Goal: Find contact information: Find contact information

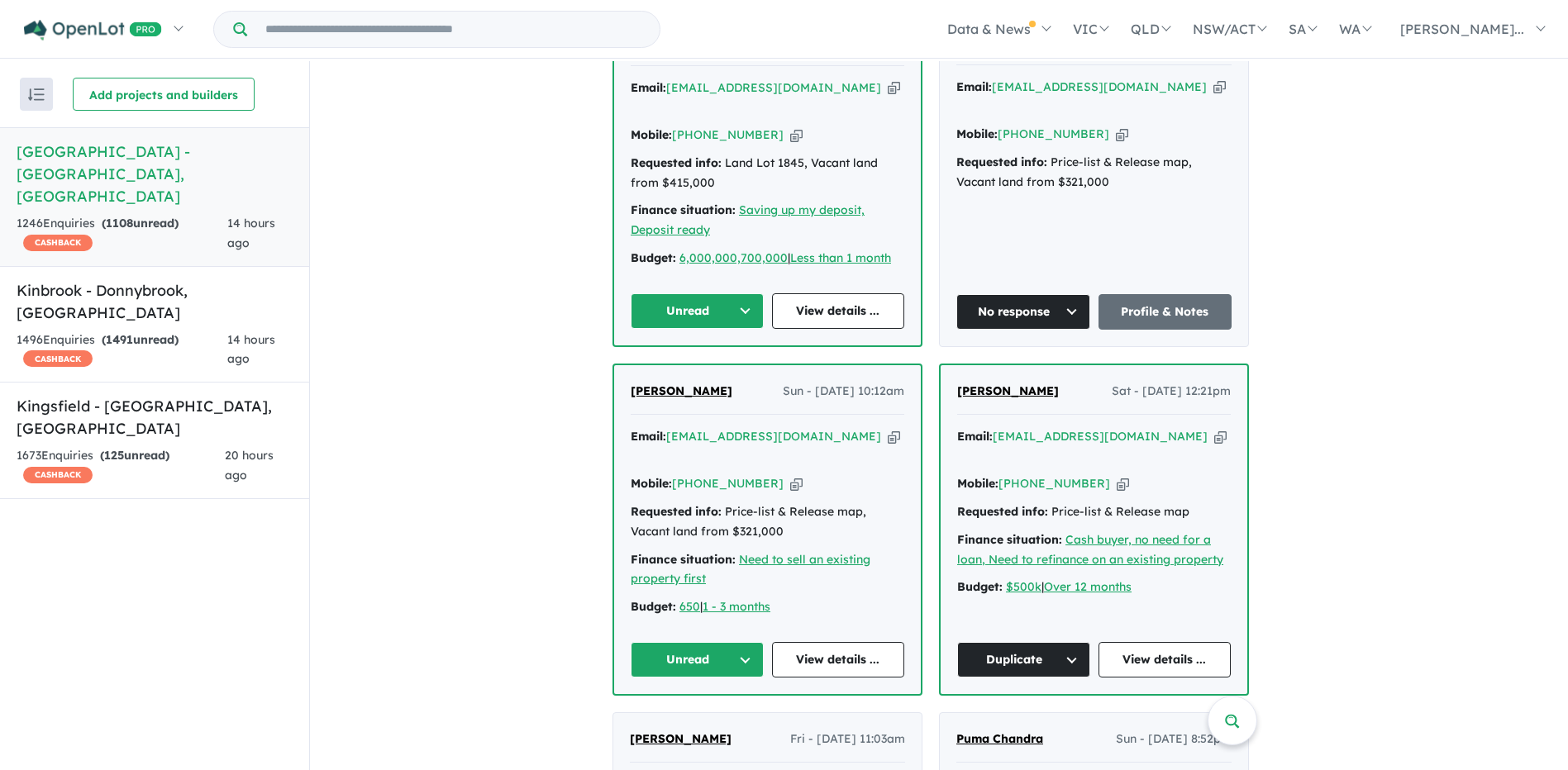
scroll to position [867, 0]
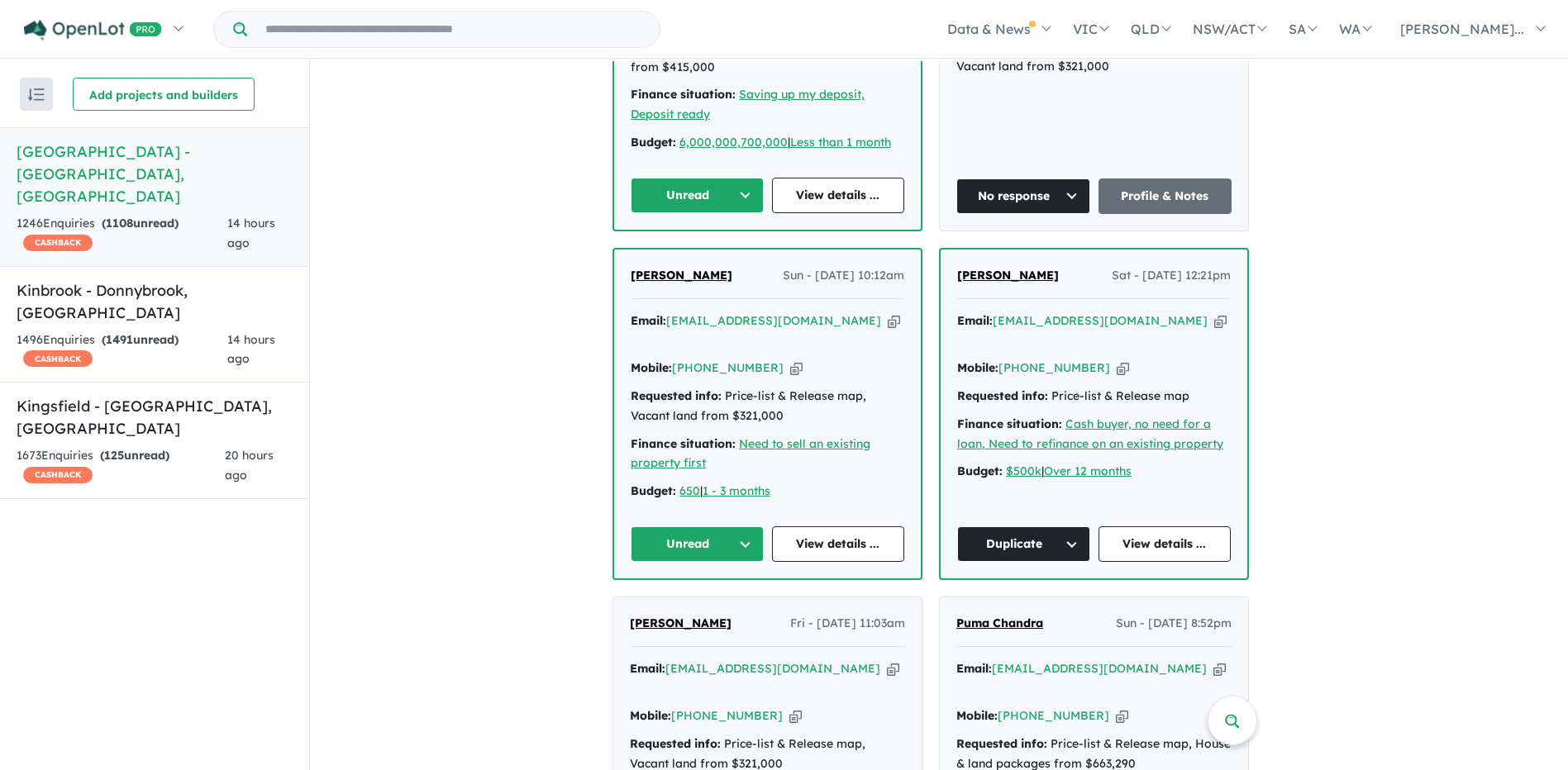
drag, startPoint x: 692, startPoint y: 159, endPoint x: 696, endPoint y: 169, distance: 10.8
click at [692, 177] on button "Unread" at bounding box center [697, 195] width 133 height 35
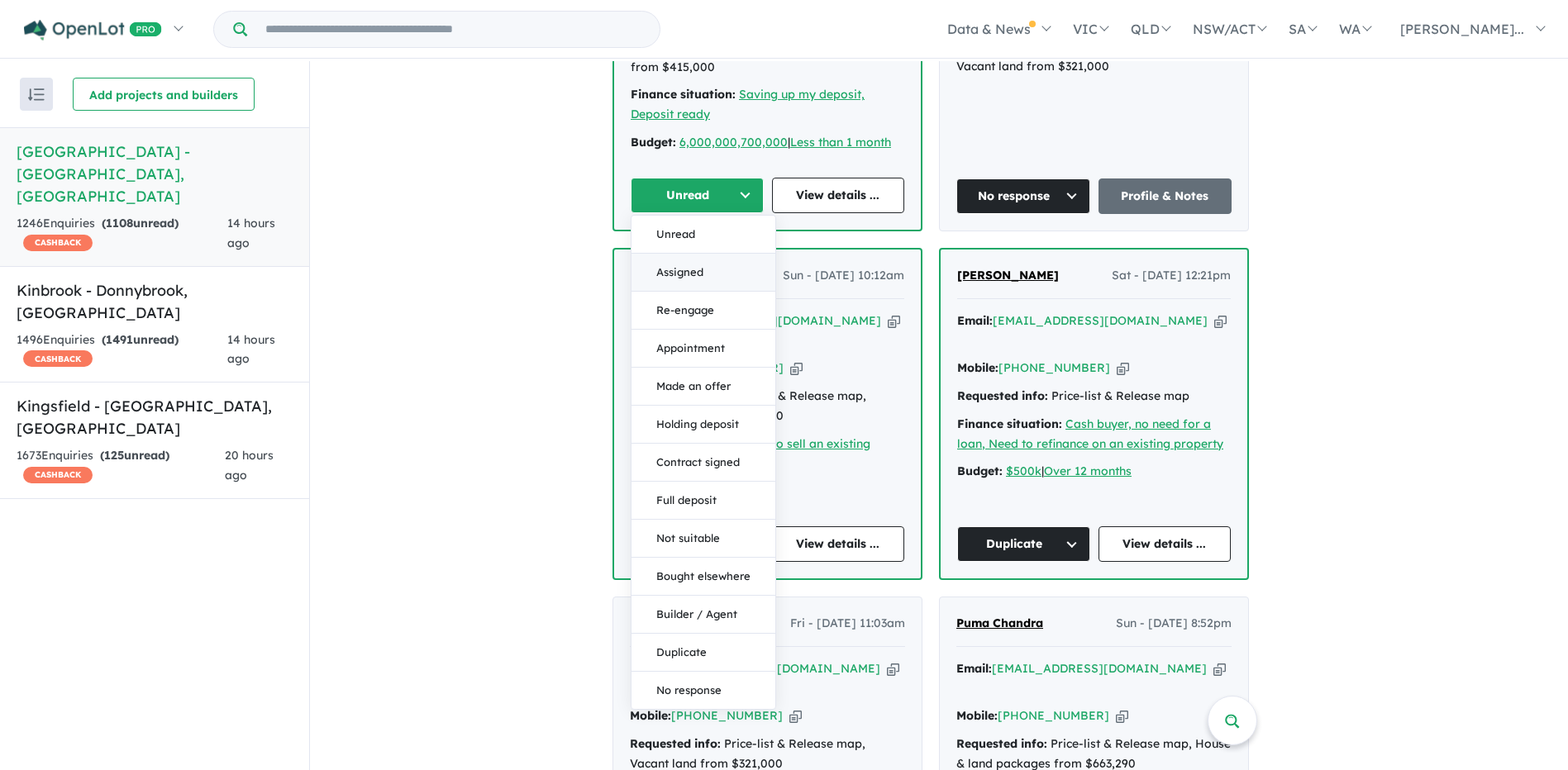
click at [721, 254] on button "Assigned" at bounding box center [703, 273] width 144 height 38
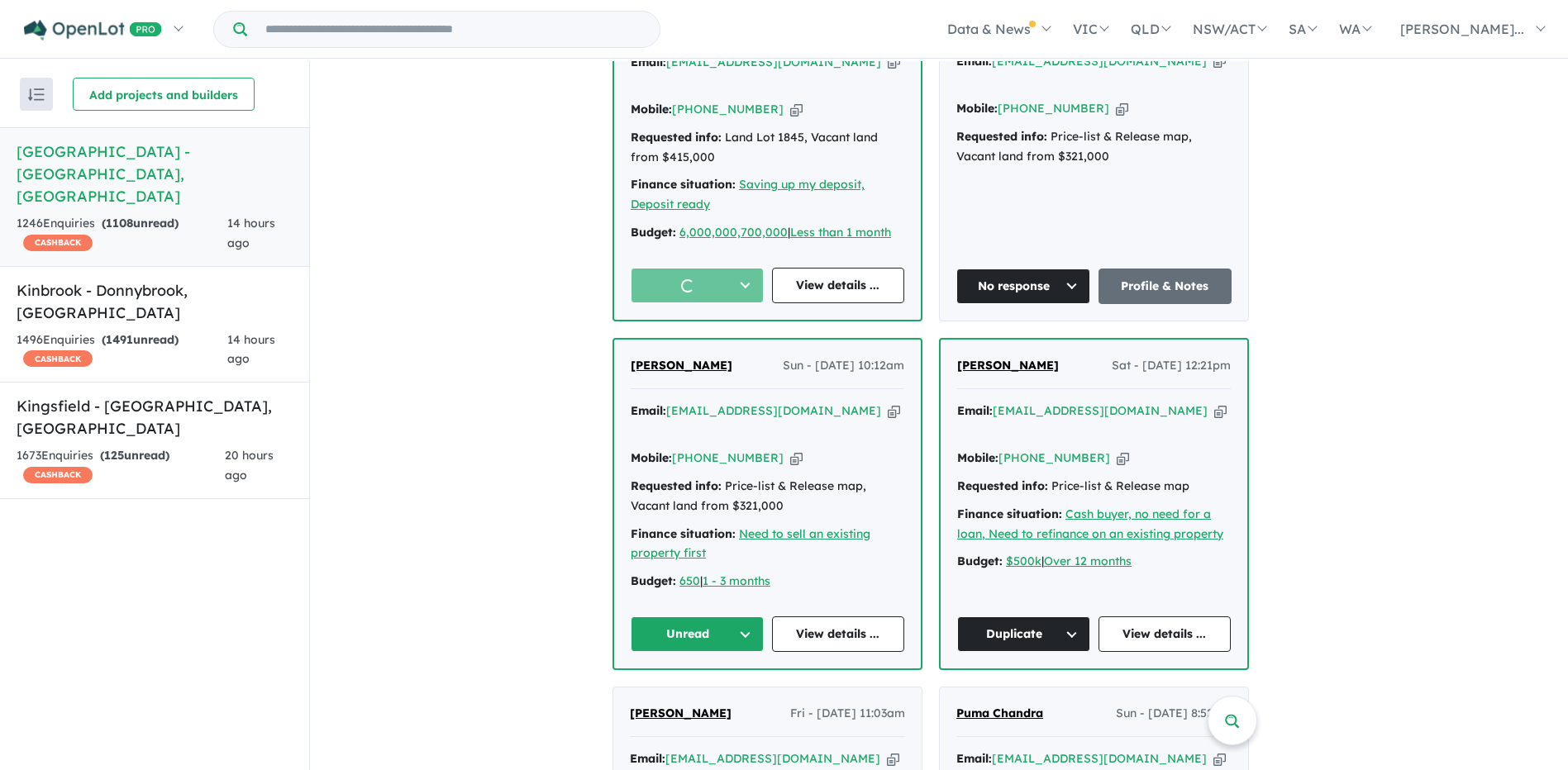
scroll to position [619, 0]
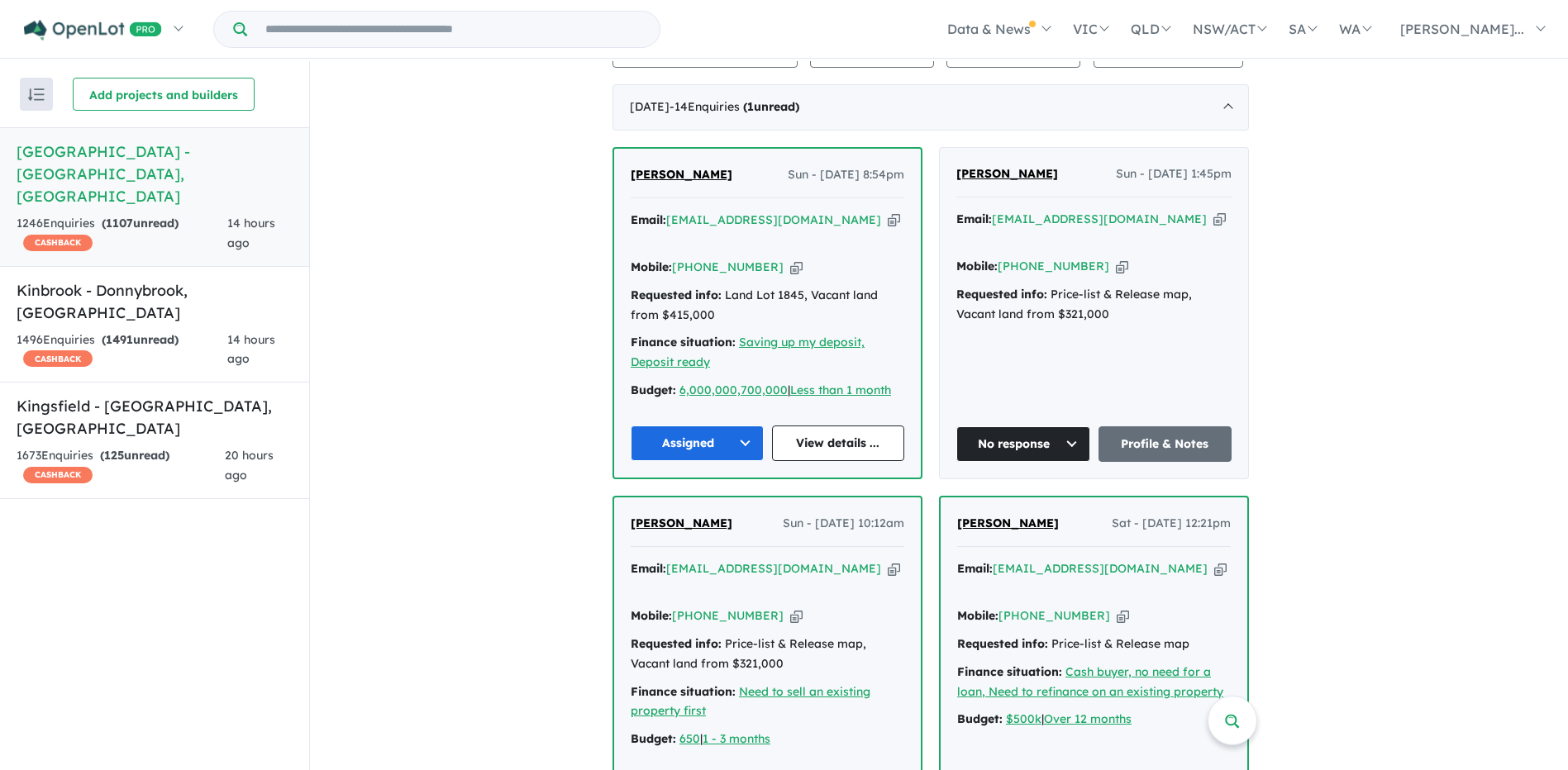
click at [833, 425] on link "View details ..." at bounding box center [838, 442] width 133 height 35
drag, startPoint x: 770, startPoint y: 239, endPoint x: 705, endPoint y: 240, distance: 65.0
click at [705, 258] on div "Mobile: [PHONE_NUMBER] Copied!" at bounding box center [767, 268] width 274 height 20
copy link "416 980 469"
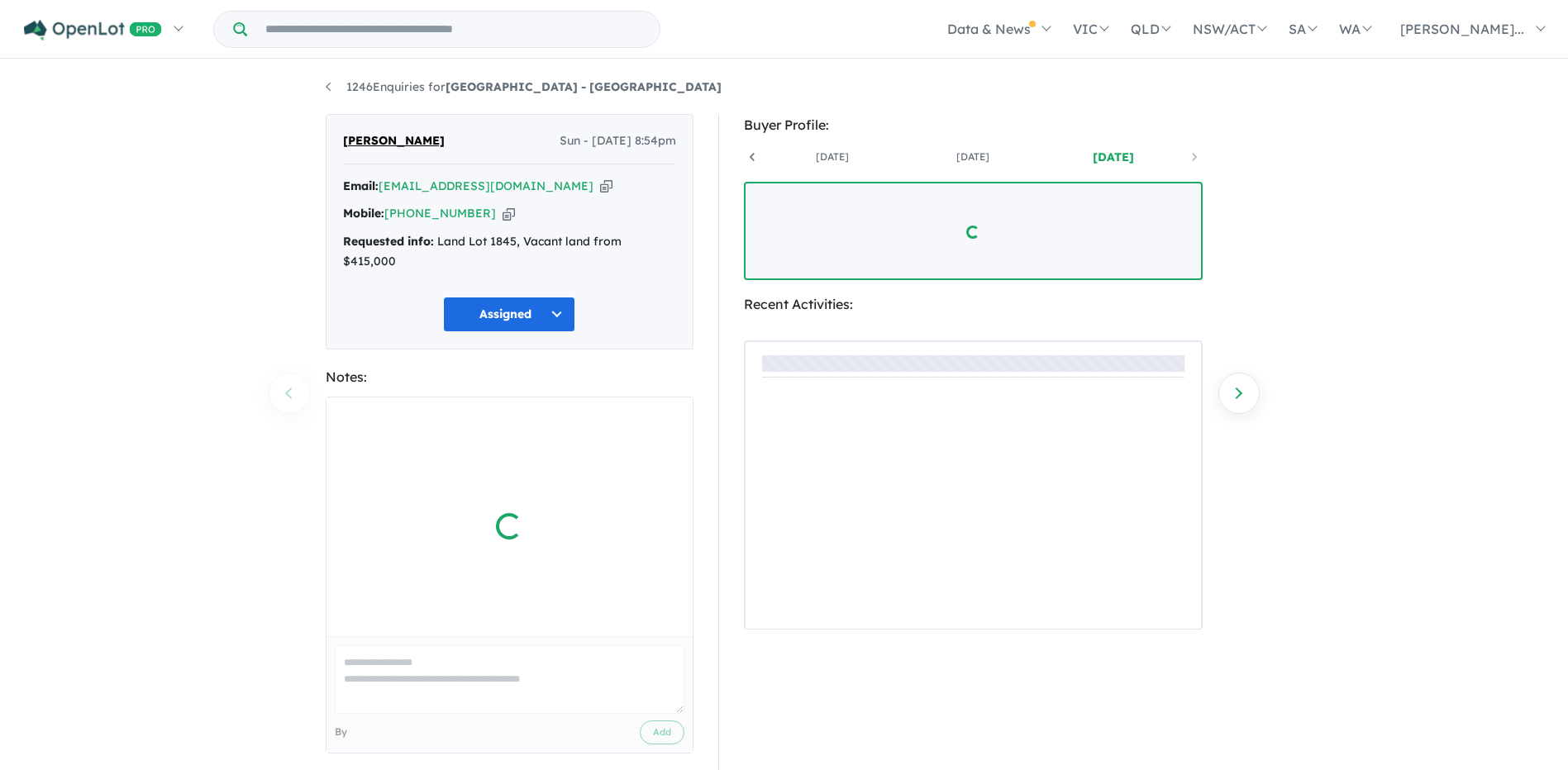
scroll to position [0, 123]
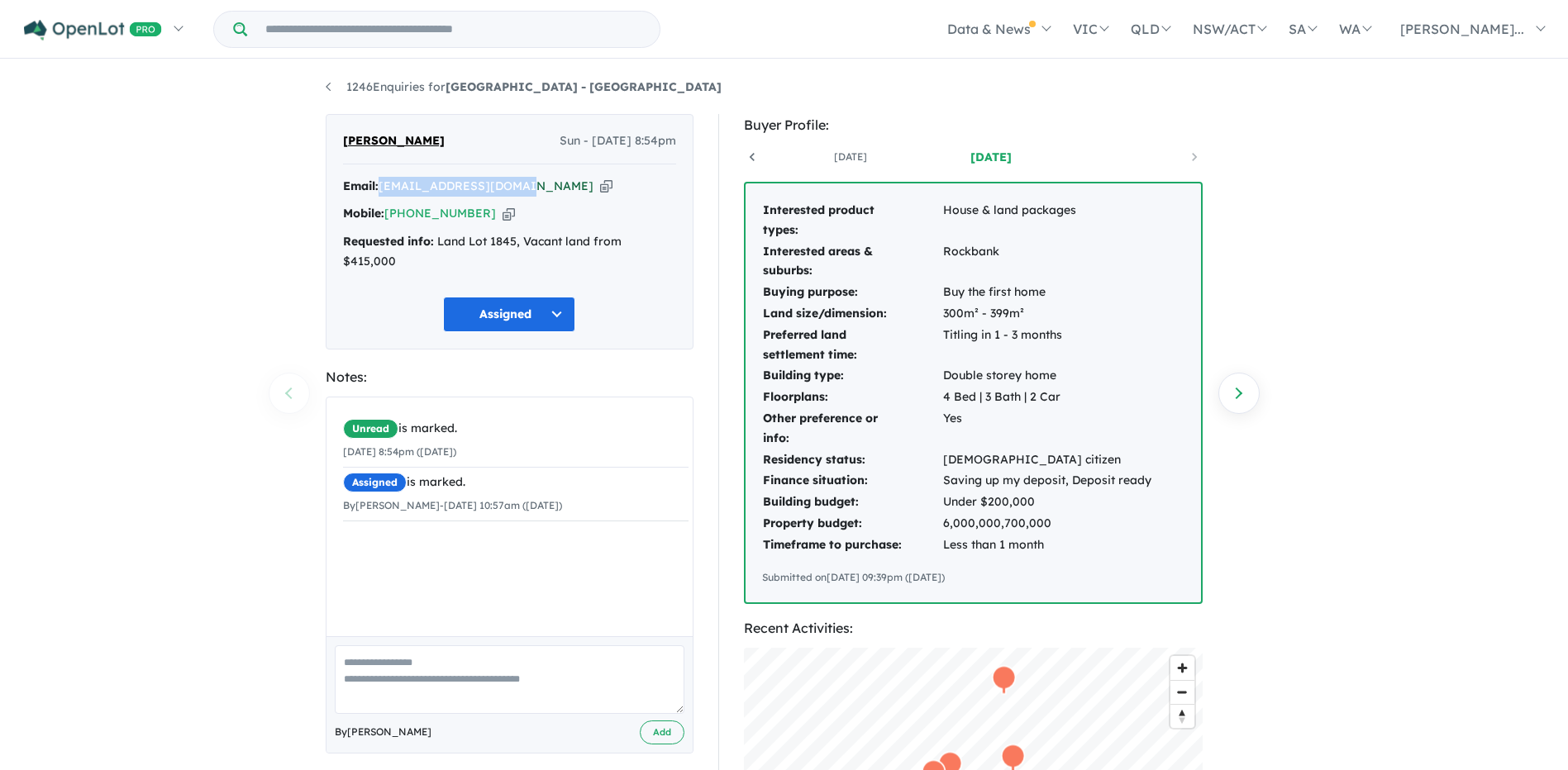
drag, startPoint x: 528, startPoint y: 187, endPoint x: 384, endPoint y: 189, distance: 144.0
click at [384, 189] on div "Email: alemhubi@yahoo.com.au Copied!" at bounding box center [510, 186] width 333 height 20
copy a%20Deanside%20Village%20-%20Deanside"] "[EMAIL_ADDRESS][DOMAIN_NAME]"
